Goal: Information Seeking & Learning: Learn about a topic

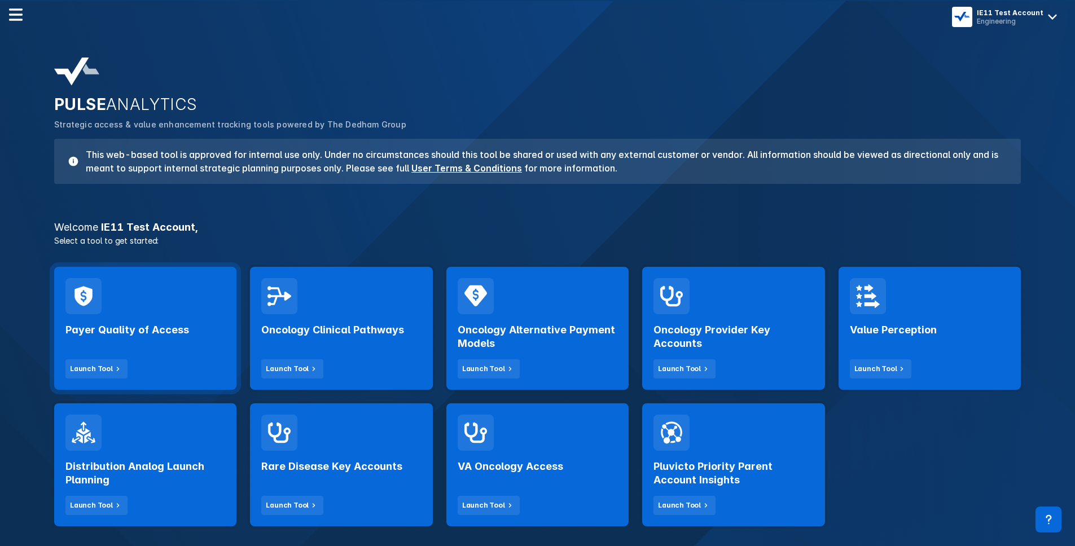
click at [128, 340] on div "Payer Quality of Access Launch Tool" at bounding box center [145, 346] width 160 height 64
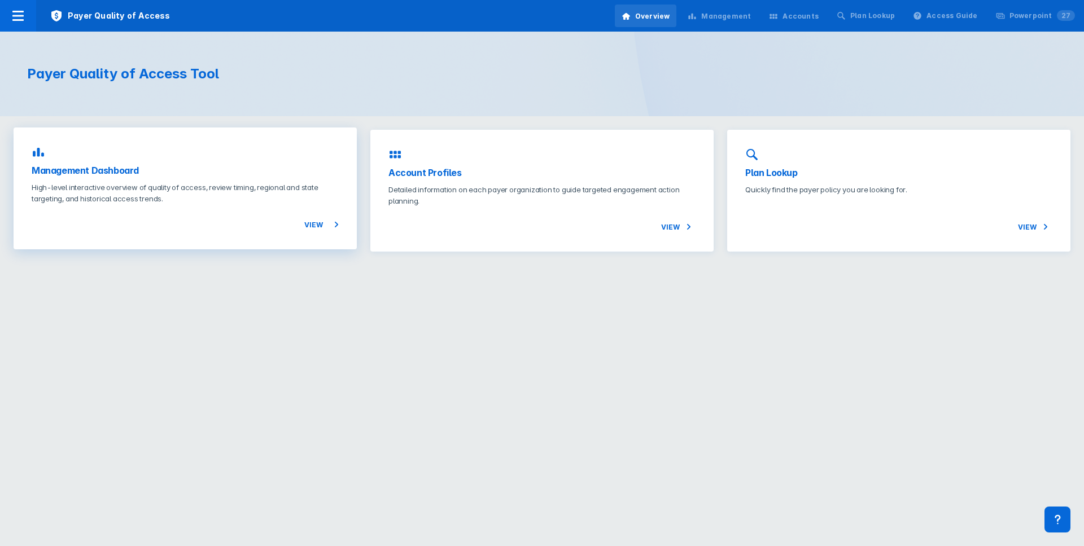
click at [240, 201] on p "High-level interactive overview of quality of access, review timing, regional a…" at bounding box center [185, 193] width 307 height 23
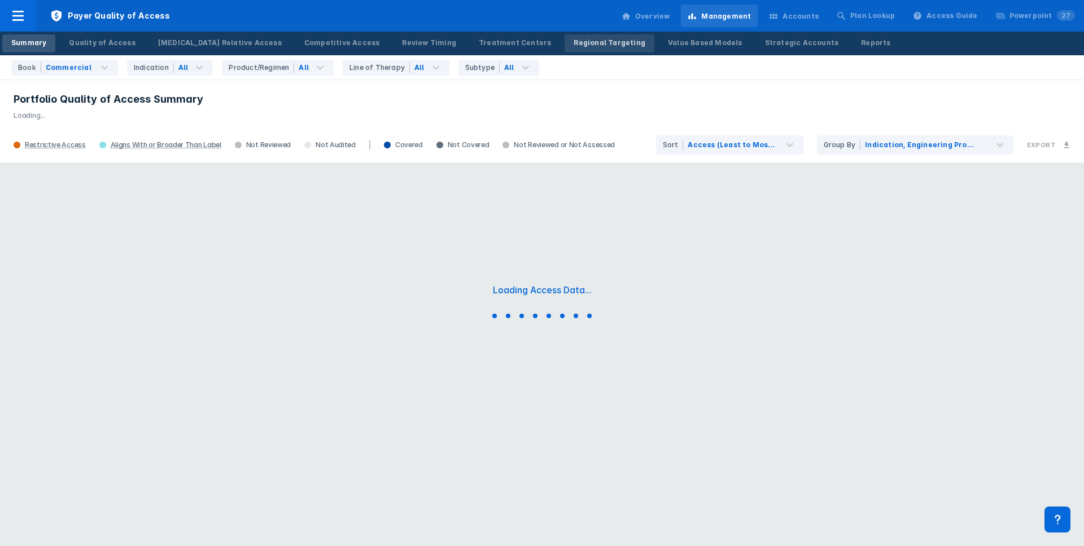
click at [574, 42] on div "Regional Targeting" at bounding box center [610, 43] width 72 height 10
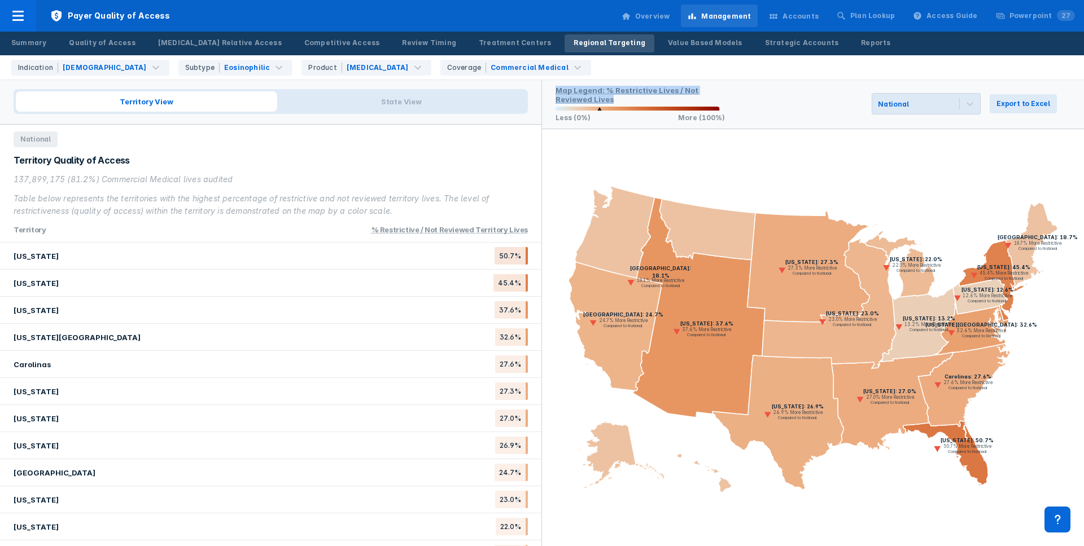
drag, startPoint x: 746, startPoint y: 98, endPoint x: 727, endPoint y: 81, distance: 26.0
click at [727, 81] on div "Map Legend: % Restrictive Lives / Not Reviewed Lives Less (0%) More (100%) Nati…" at bounding box center [813, 104] width 542 height 50
drag, startPoint x: 727, startPoint y: 81, endPoint x: 728, endPoint y: 95, distance: 14.8
click at [727, 94] on div "Map Legend: % Restrictive Lives / Not Reviewed Lives Less (0%) More (100%) Nati…" at bounding box center [813, 104] width 542 height 50
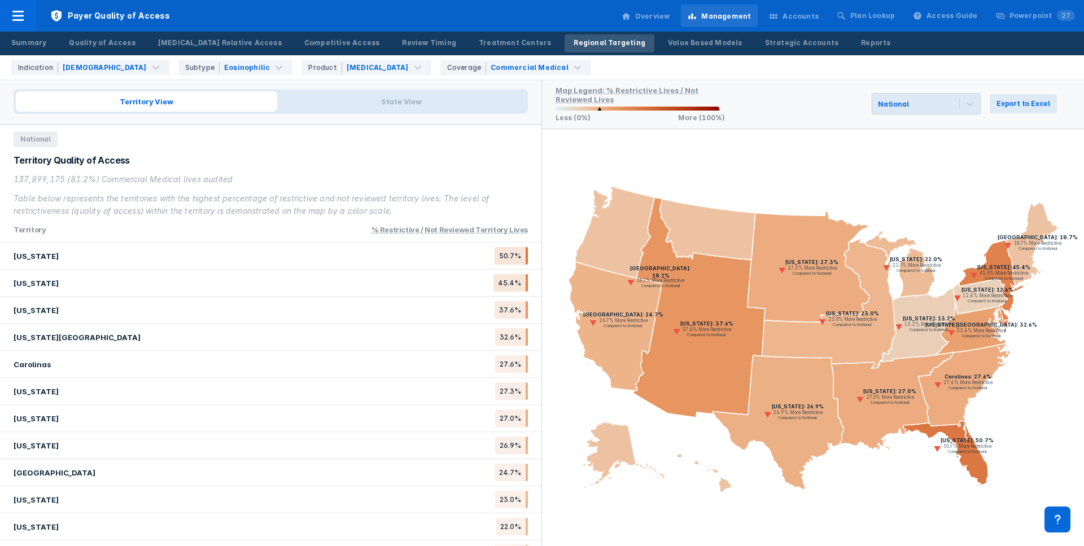
click at [728, 95] on div "Map Legend: % Restrictive Lives / Not Reviewed Lives Less (0%) More (100%) Nati…" at bounding box center [813, 104] width 542 height 50
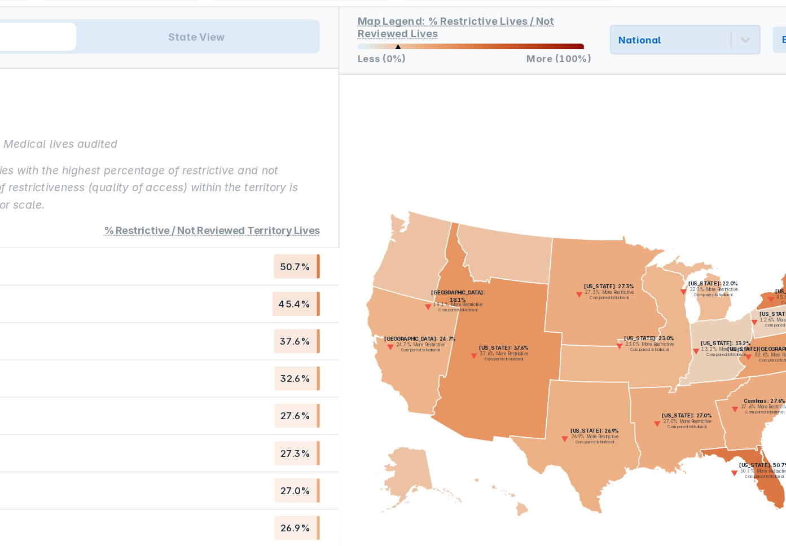
click at [554, 158] on icon "[US_STATE]: 50.7% 50.7% More Restrictive Compared to National [US_STATE]: 45.4%…" at bounding box center [589, 337] width 393 height 417
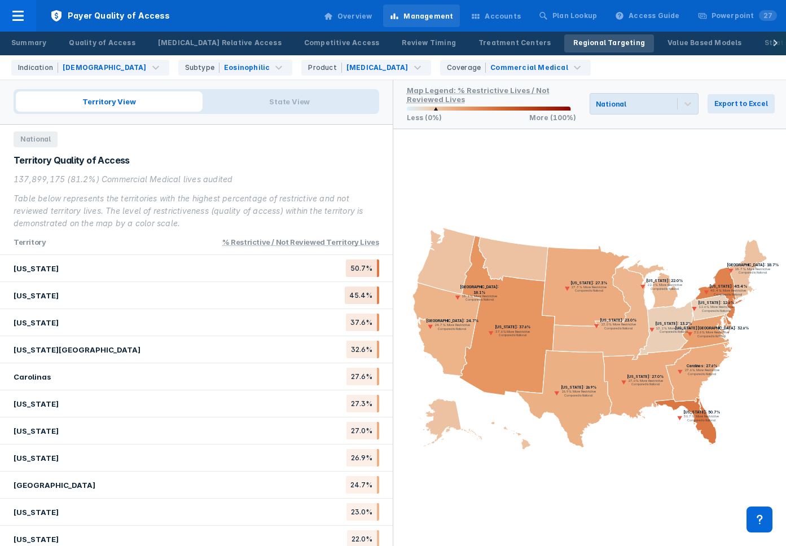
click at [555, 123] on div "Map Legend: % Restrictive Lives / Not Reviewed Lives Less (0%) More (100%) Nati…" at bounding box center [589, 104] width 393 height 50
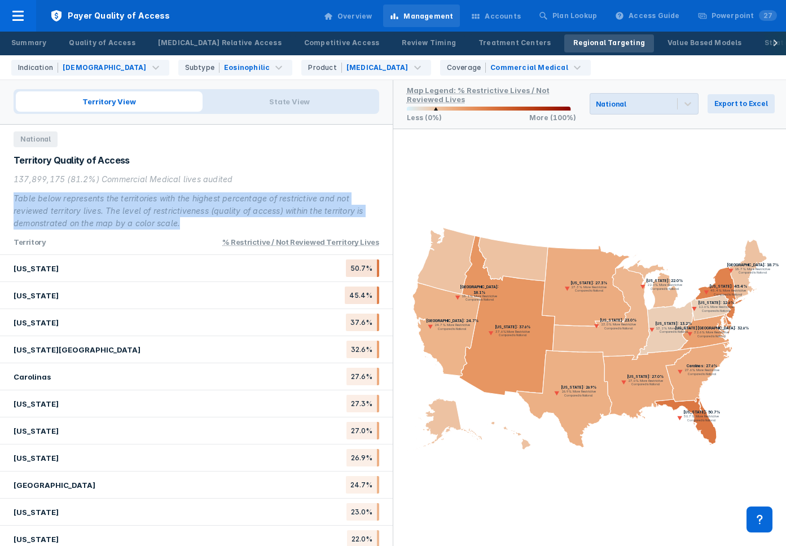
drag, startPoint x: 246, startPoint y: 188, endPoint x: 250, endPoint y: 224, distance: 35.7
click at [250, 224] on div "137,899,175 (81.2%) Commercial Medical lives audited Table below represents the…" at bounding box center [197, 201] width 366 height 56
click at [250, 224] on div "Table below represents the territories with the highest percentage of restricti…" at bounding box center [197, 210] width 366 height 37
drag, startPoint x: 250, startPoint y: 224, endPoint x: 235, endPoint y: 174, distance: 51.6
click at [235, 174] on div "137,899,175 (81.2%) Commercial Medical lives audited Table below represents the…" at bounding box center [197, 201] width 366 height 56
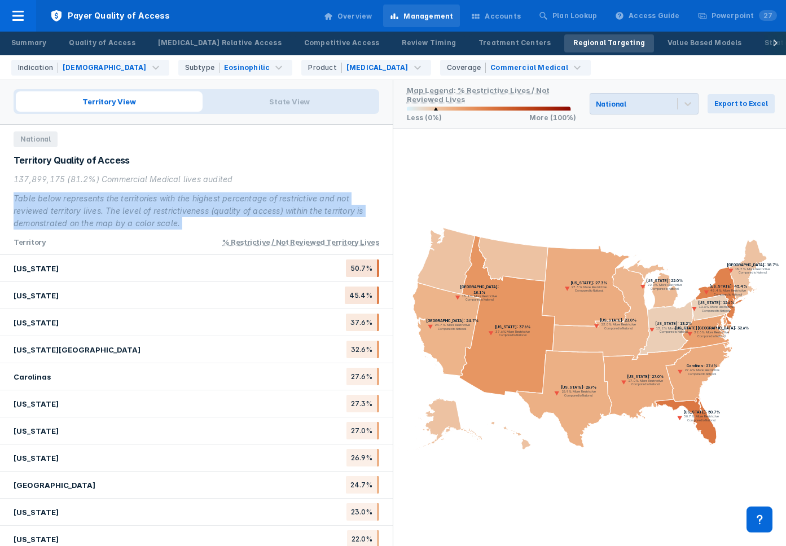
click at [235, 174] on div "137,899,175 (81.2%) Commercial Medical lives audited" at bounding box center [197, 179] width 366 height 12
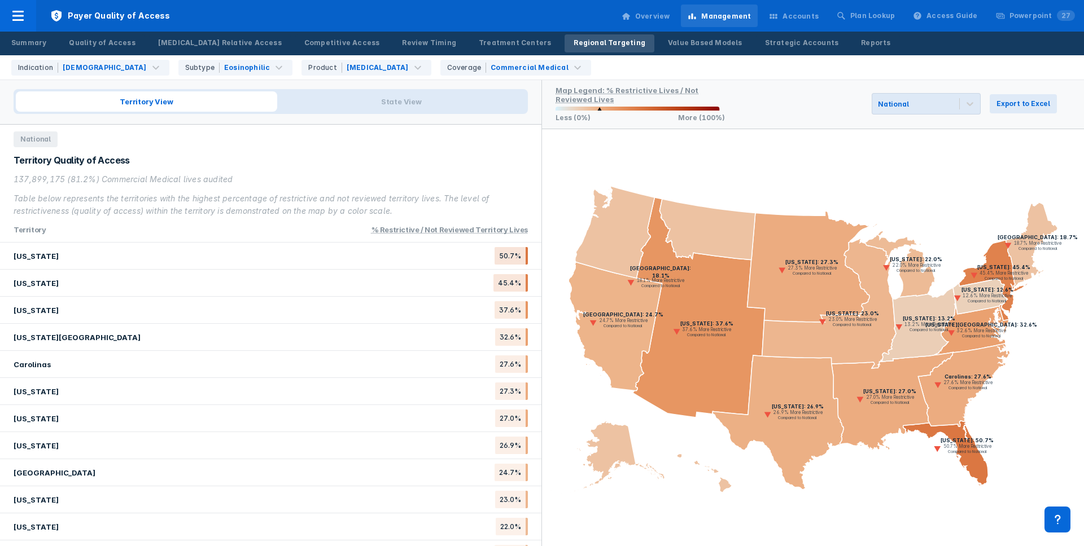
click at [858, 239] on rect at bounding box center [813, 338] width 542 height 339
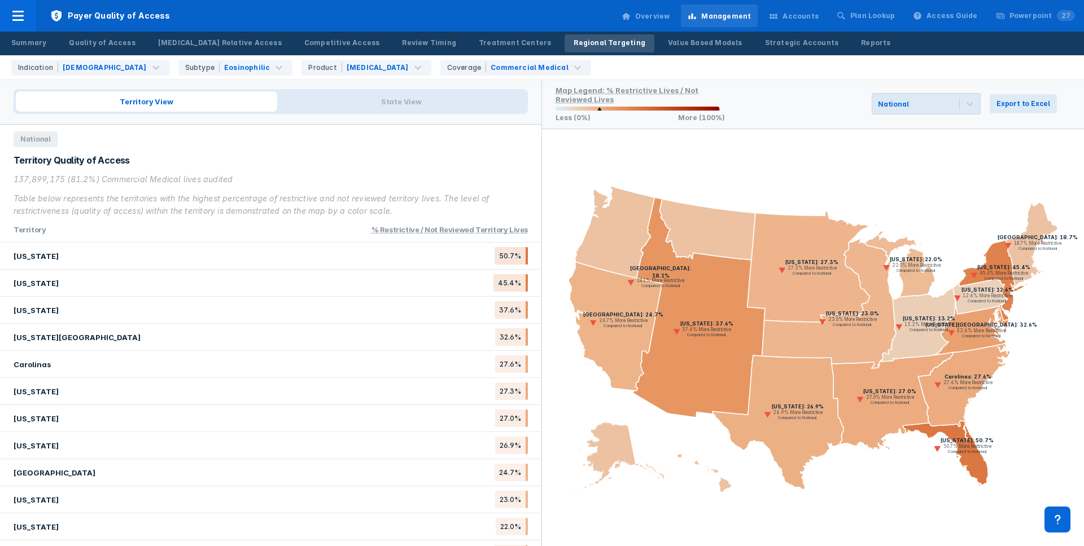
click at [833, 239] on icon at bounding box center [808, 266] width 122 height 111
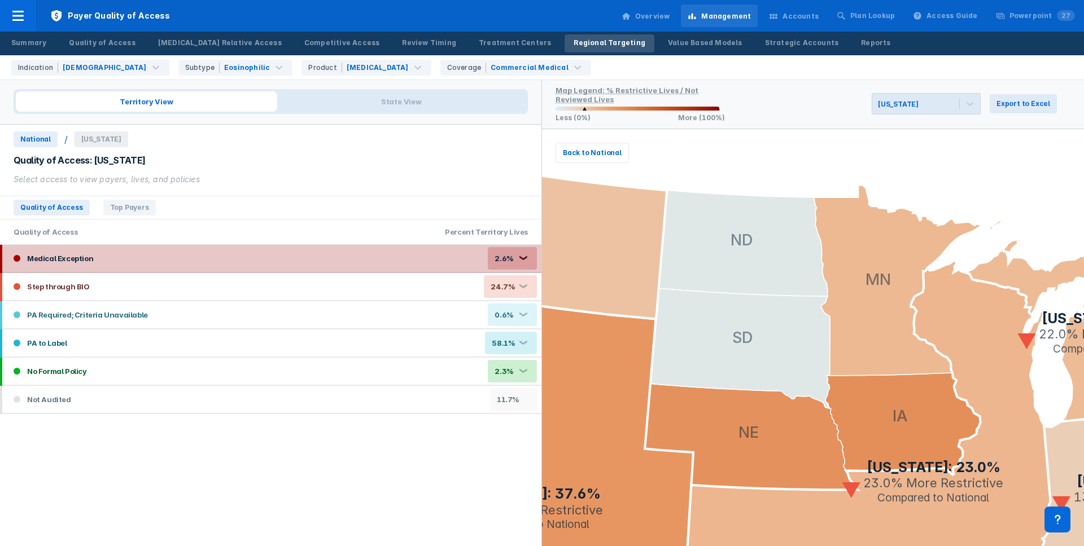
click at [436, 264] on div "Medical Exception 2.6% ❮" at bounding box center [271, 258] width 539 height 27
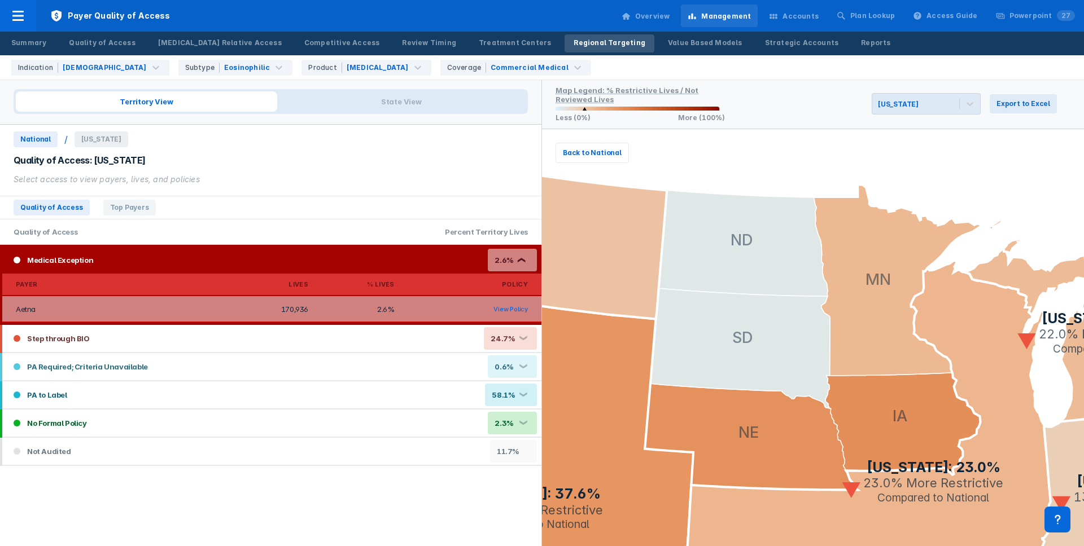
click at [412, 261] on div "Medical Exception 2.6% ❮" at bounding box center [271, 260] width 539 height 27
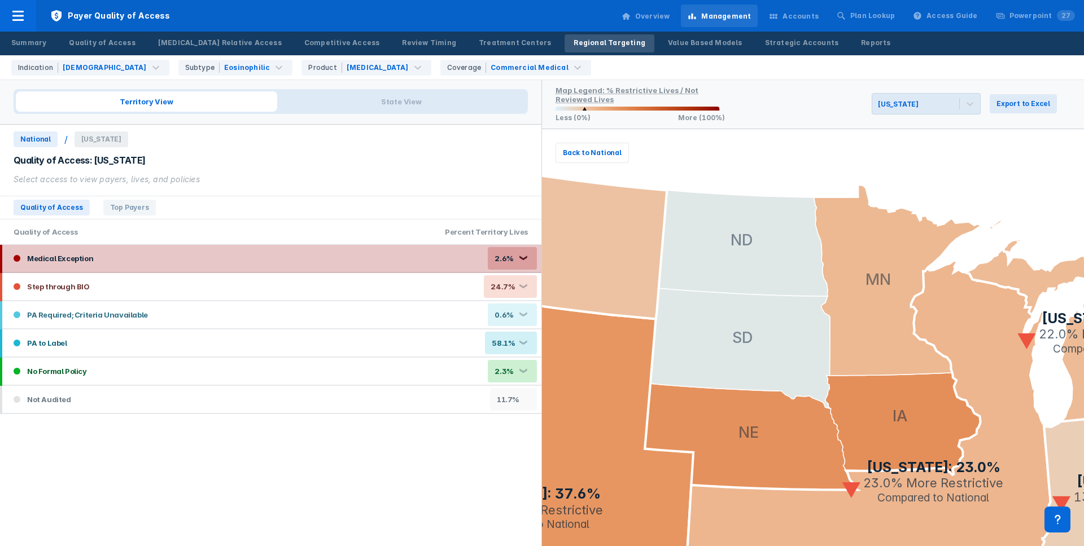
click at [402, 259] on div "Medical Exception 2.6% ❮" at bounding box center [271, 258] width 539 height 27
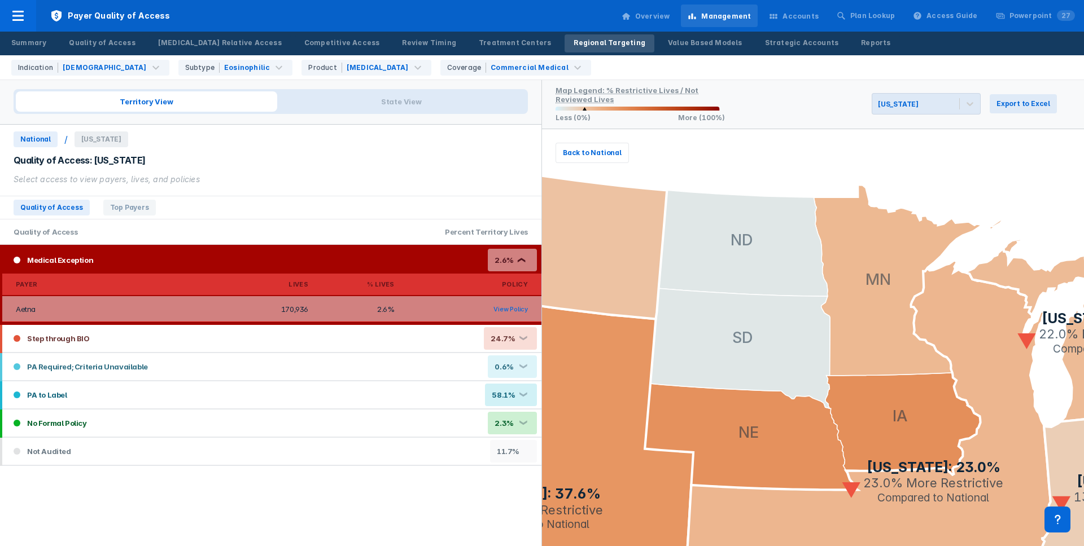
click at [343, 259] on div "Medical Exception 2.6% ❮" at bounding box center [271, 260] width 539 height 27
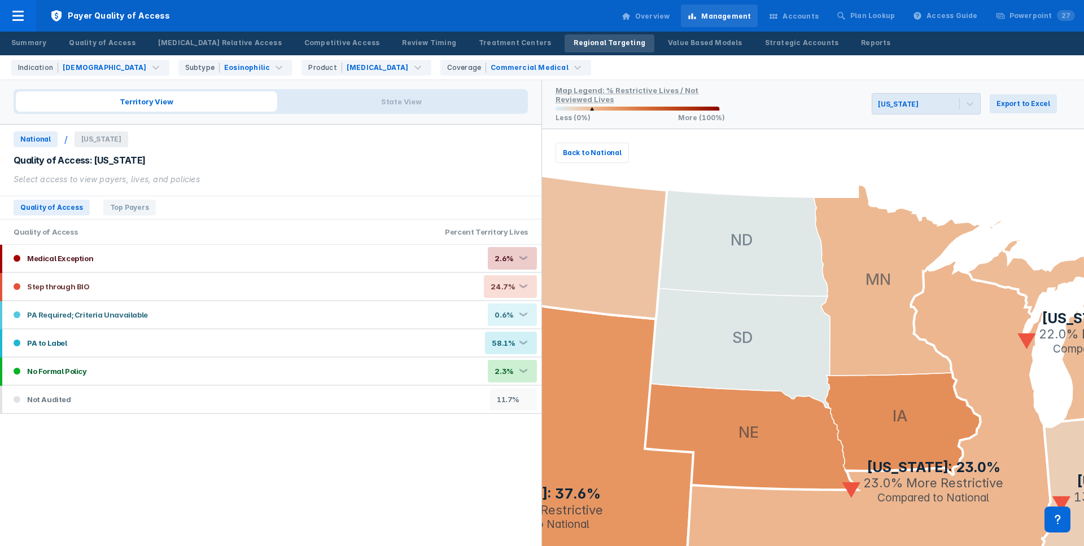
click at [873, 169] on rect at bounding box center [813, 338] width 542 height 339
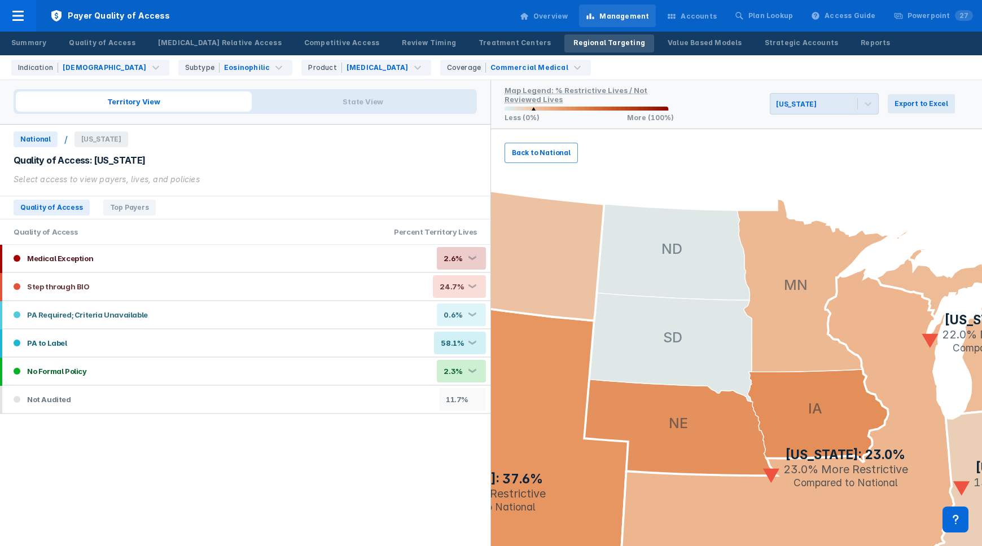
click at [550, 154] on span "Back to National" at bounding box center [541, 153] width 59 height 10
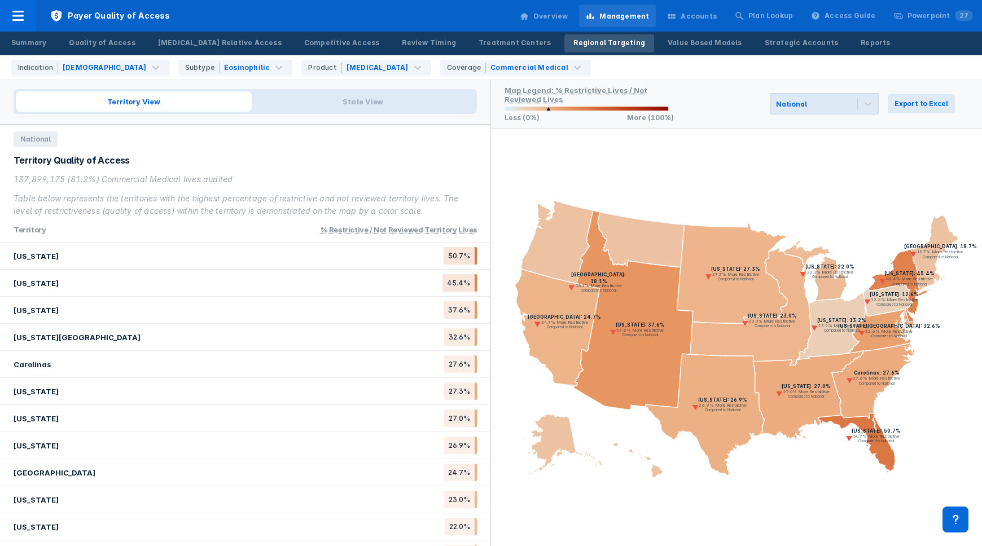
click at [742, 240] on icon at bounding box center [732, 273] width 111 height 100
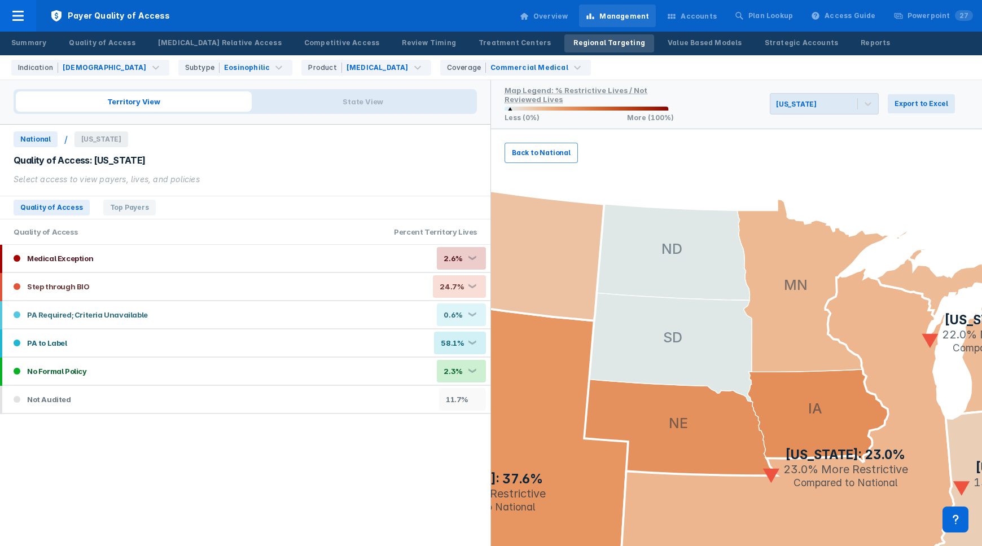
click at [560, 150] on span "Back to National" at bounding box center [541, 153] width 59 height 10
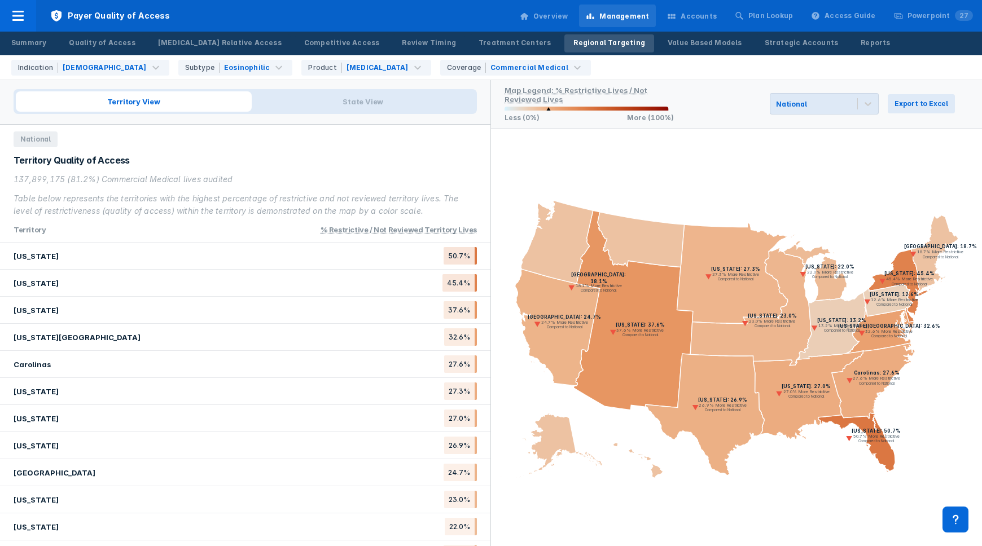
click at [737, 299] on icon at bounding box center [732, 273] width 111 height 100
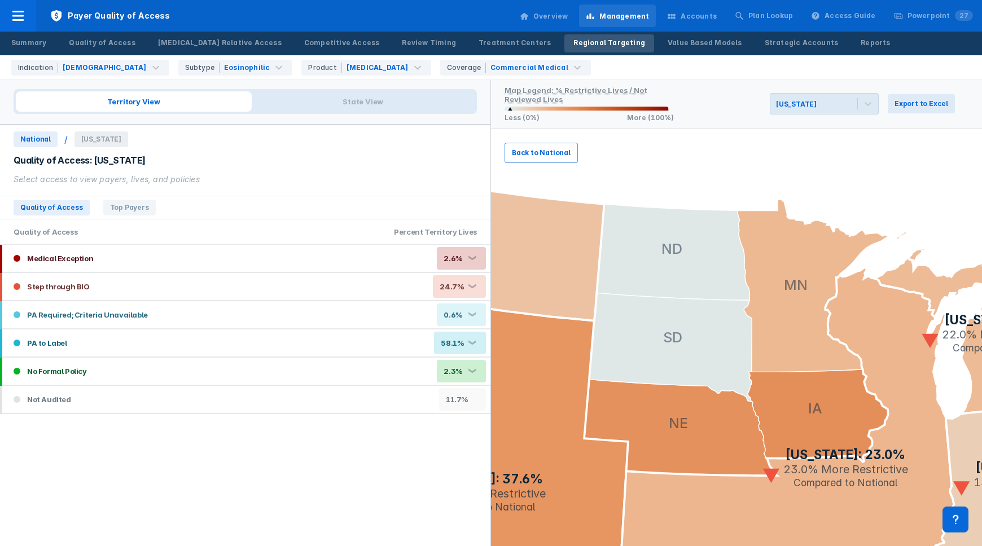
click at [548, 156] on span "Back to National" at bounding box center [541, 153] width 59 height 10
